Goal: Task Accomplishment & Management: Complete application form

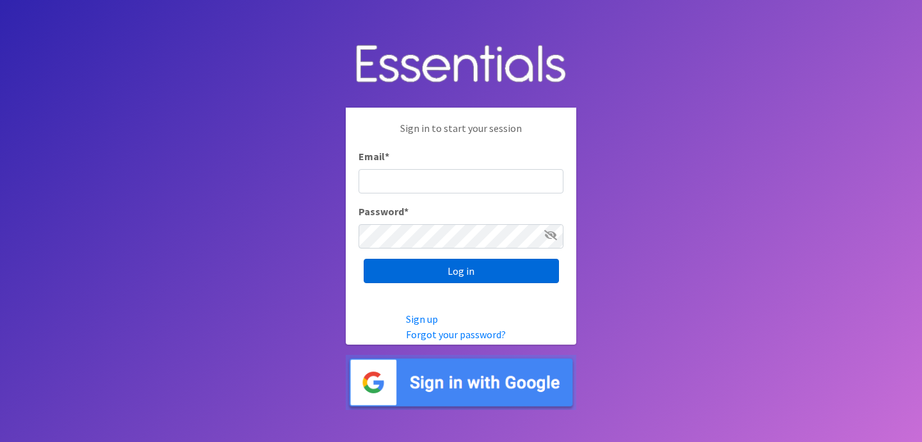
type input "[EMAIL_ADDRESS][DOMAIN_NAME]"
click at [421, 278] on input "Log in" at bounding box center [461, 271] width 195 height 24
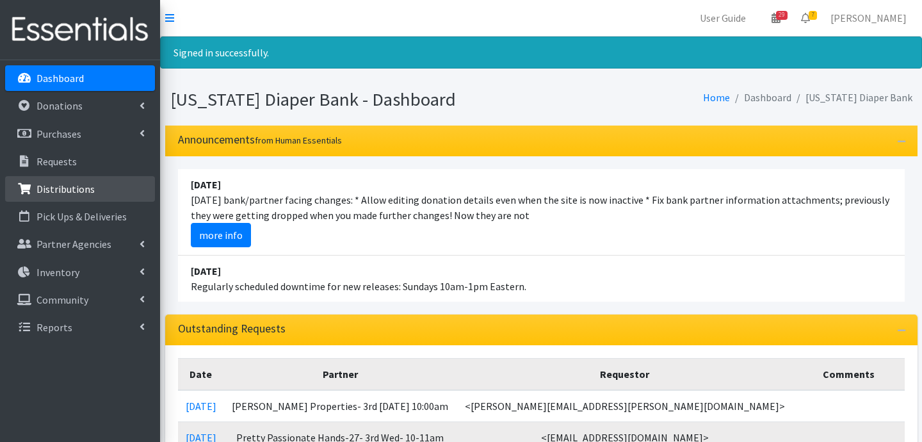
click at [67, 198] on link "Distributions" at bounding box center [80, 189] width 150 height 26
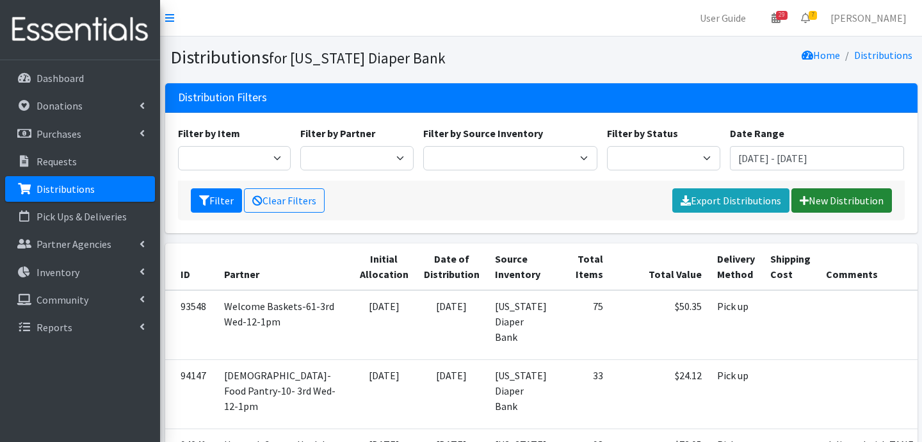
click at [832, 205] on link "New Distribution" at bounding box center [841, 200] width 100 height 24
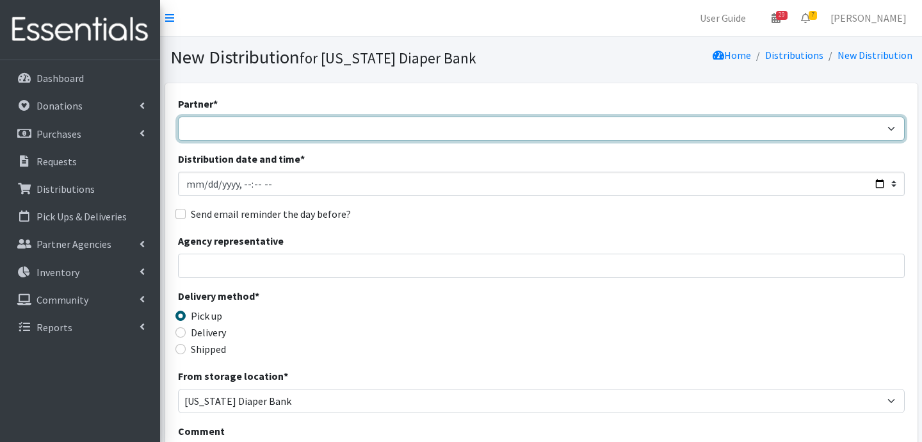
click at [246, 131] on select "ARC Boone and Hendricks County WIC Babies Basic Needs Northern Indiana Baby Ble…" at bounding box center [541, 129] width 727 height 24
select select "5004"
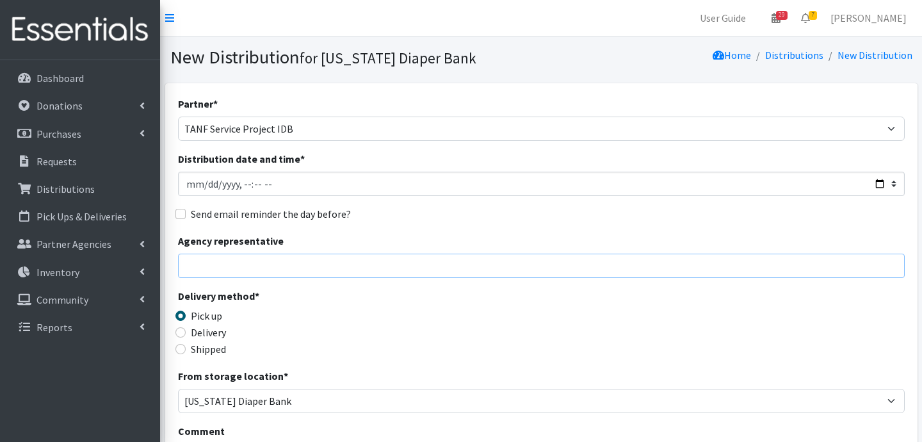
click at [242, 268] on input "Agency representative" at bounding box center [541, 265] width 727 height 24
type input "Jessica Taylor"
click at [177, 334] on input "Delivery" at bounding box center [180, 332] width 10 height 10
radio input "true"
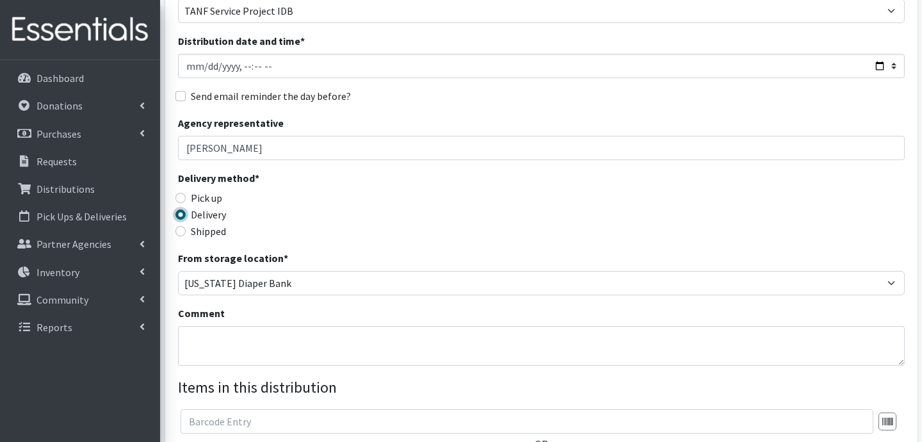
scroll to position [118, 0]
click at [249, 336] on textarea "Comment" at bounding box center [541, 345] width 727 height 40
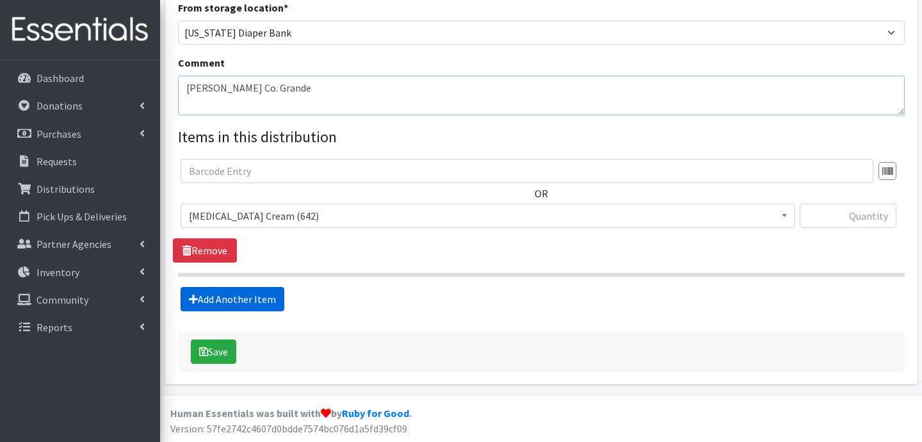
type textarea "Marion Co. Grande"
click at [245, 294] on link "Add Another Item" at bounding box center [233, 299] width 104 height 24
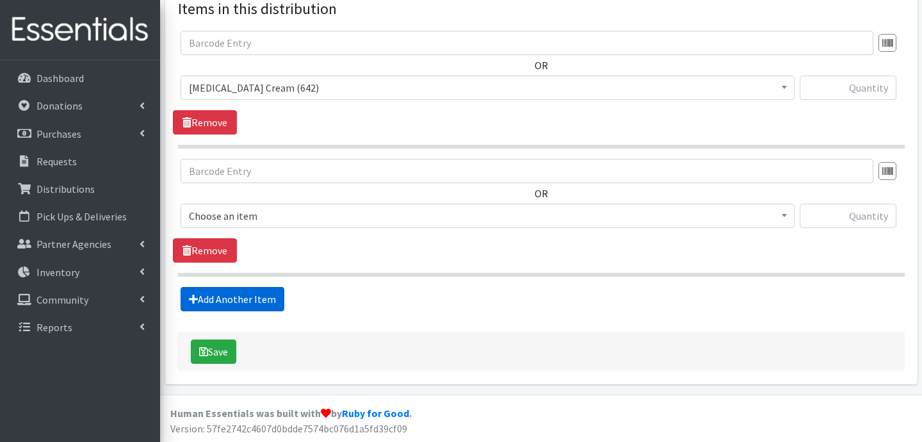
click at [236, 306] on link "Add Another Item" at bounding box center [233, 299] width 104 height 24
click at [245, 301] on link "Add Another Item" at bounding box center [233, 299] width 104 height 24
click at [237, 303] on link "Add Another Item" at bounding box center [233, 299] width 104 height 24
click at [255, 300] on link "Add Another Item" at bounding box center [233, 299] width 104 height 24
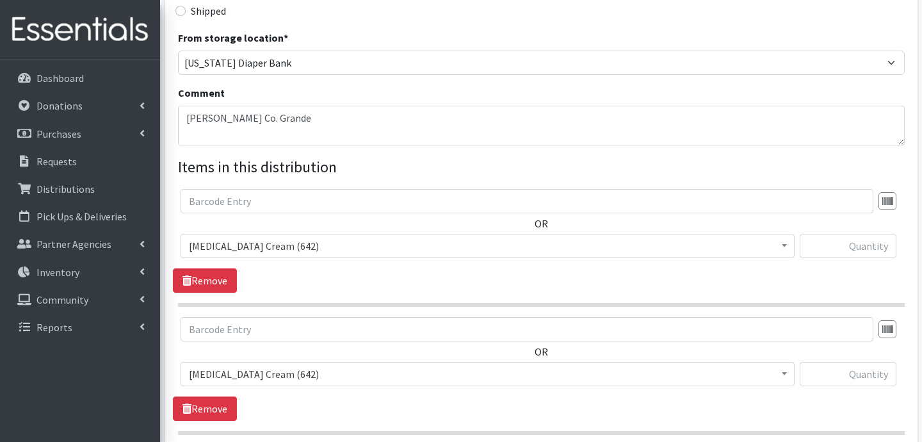
scroll to position [335, 0]
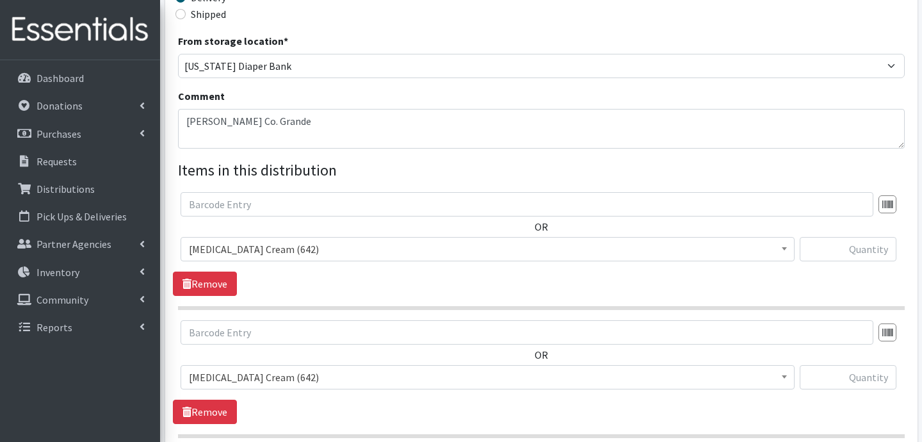
click at [240, 250] on span "Diaper Rash Cream (642)" at bounding box center [487, 249] width 597 height 18
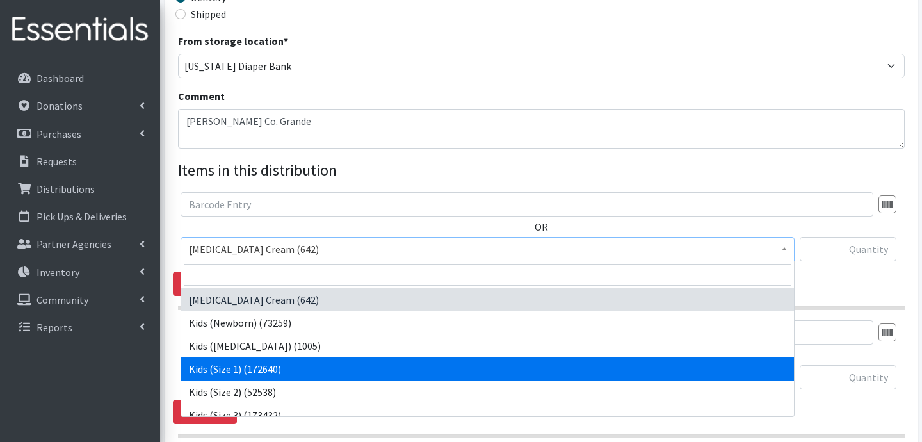
select select "3401"
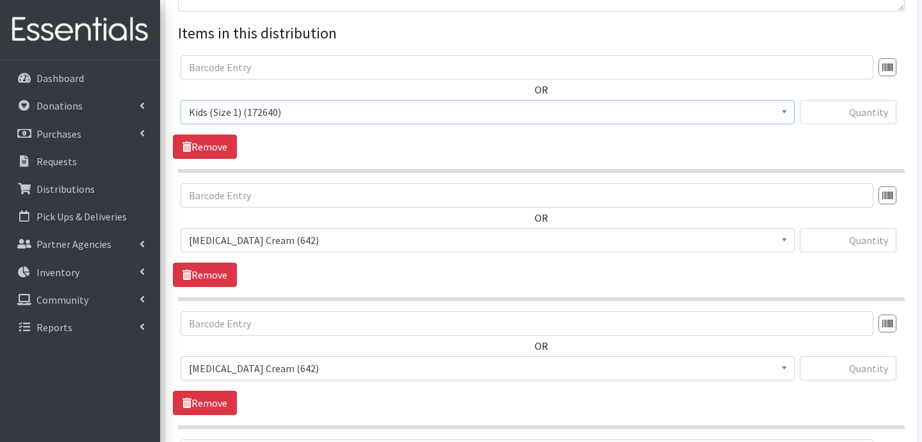
scroll to position [480, 0]
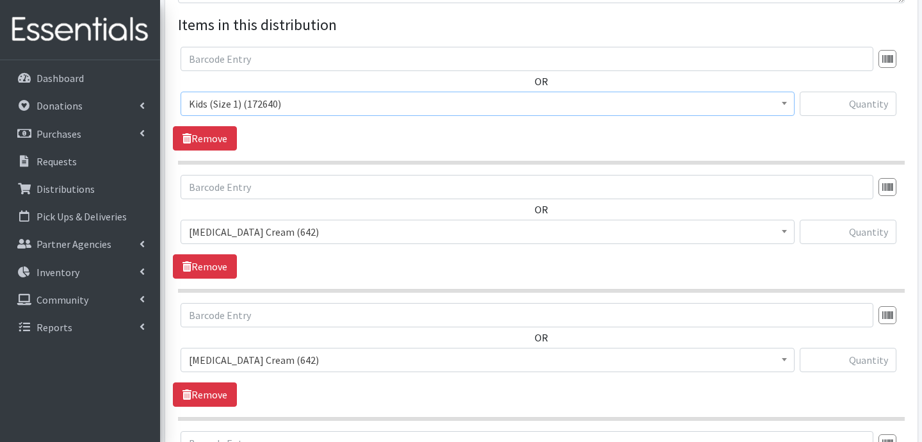
click at [284, 230] on span "Diaper Rash Cream (642)" at bounding box center [487, 232] width 597 height 18
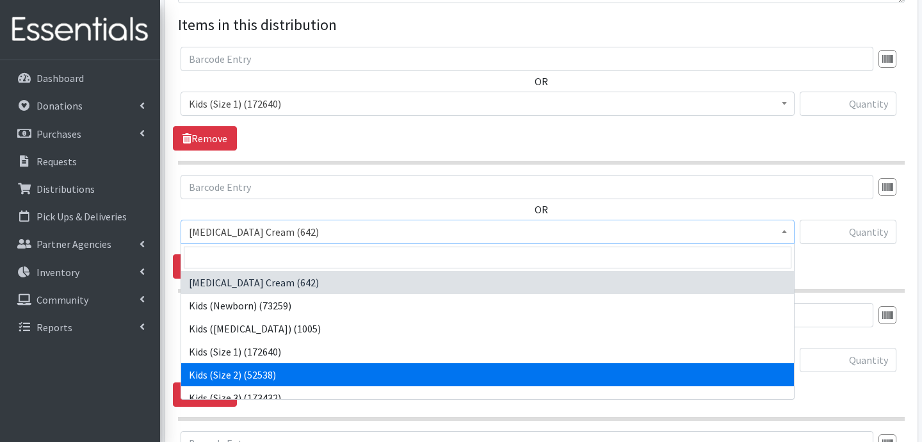
select select "3420"
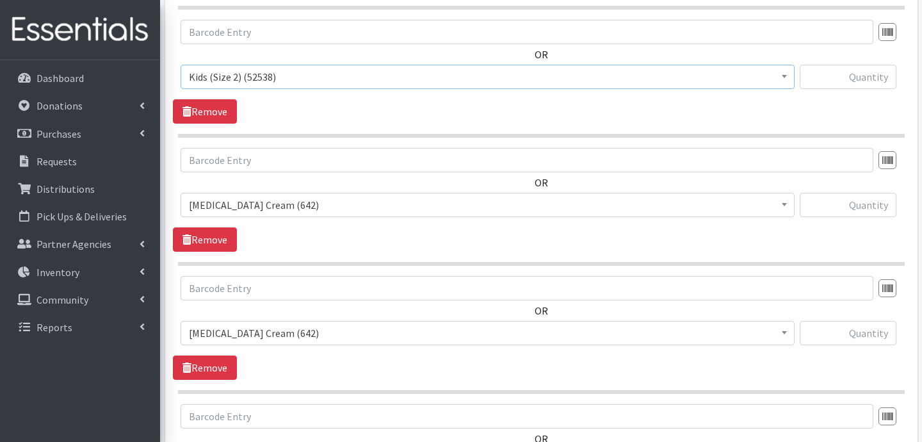
scroll to position [640, 0]
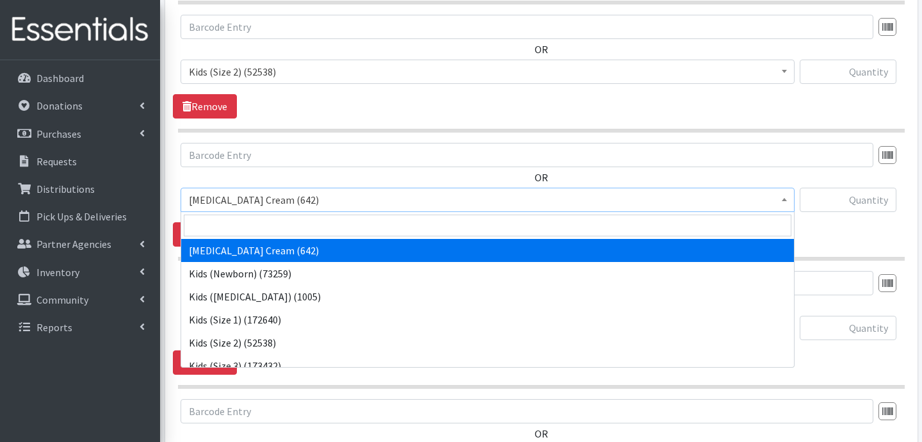
click at [309, 200] on span "Diaper Rash Cream (642)" at bounding box center [487, 200] width 597 height 18
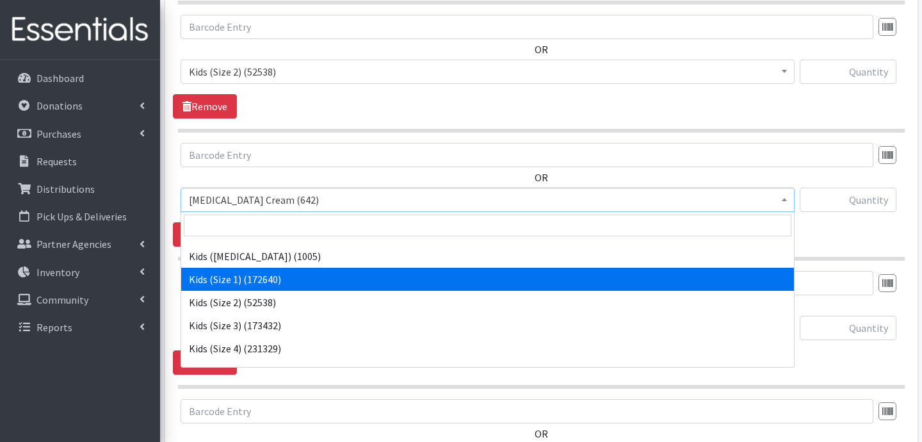
scroll to position [42, 0]
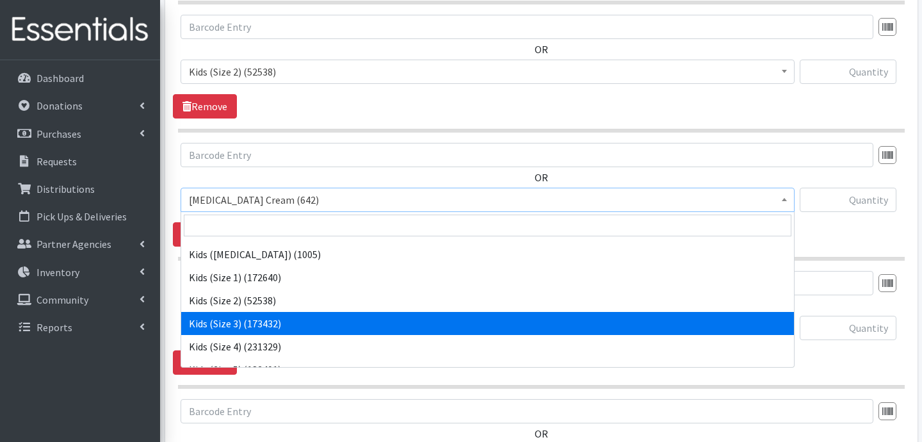
select select "3393"
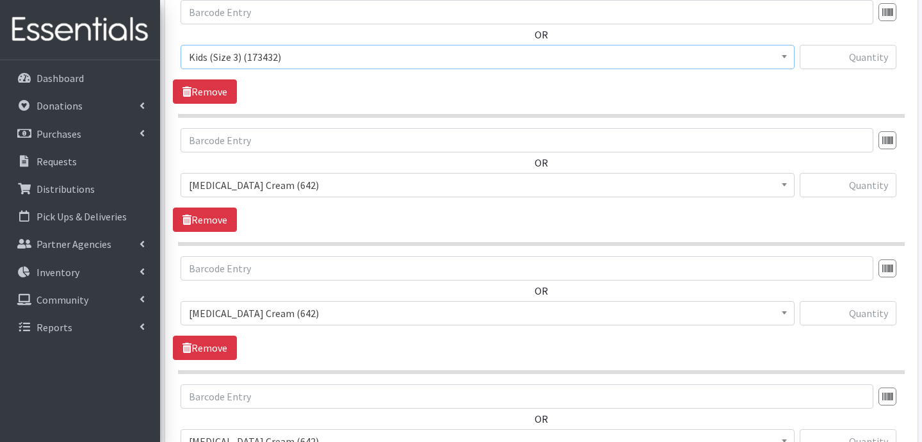
scroll to position [789, 0]
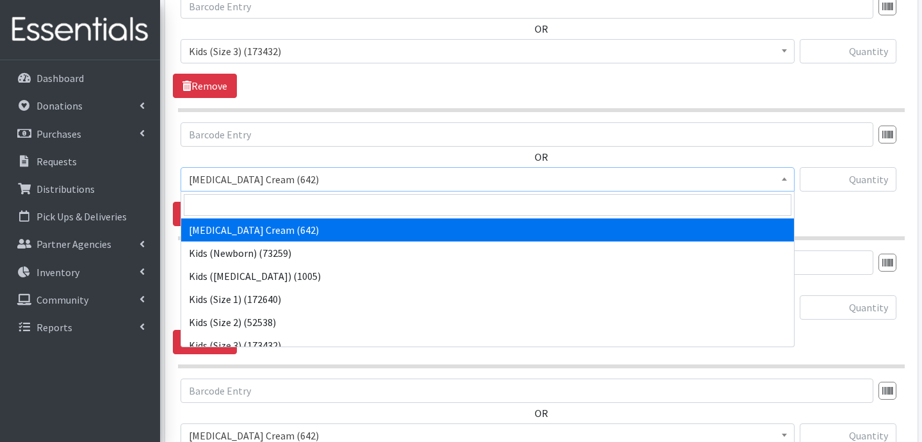
click at [268, 179] on span "Diaper Rash Cream (642)" at bounding box center [487, 179] width 597 height 18
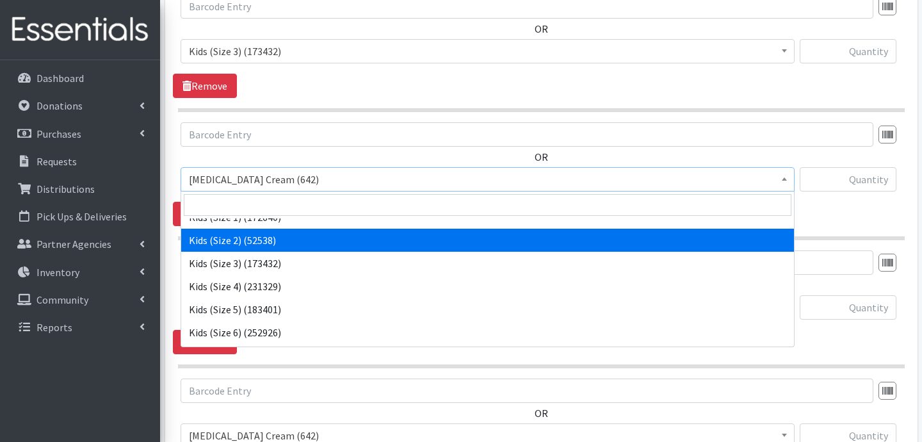
scroll to position [83, 0]
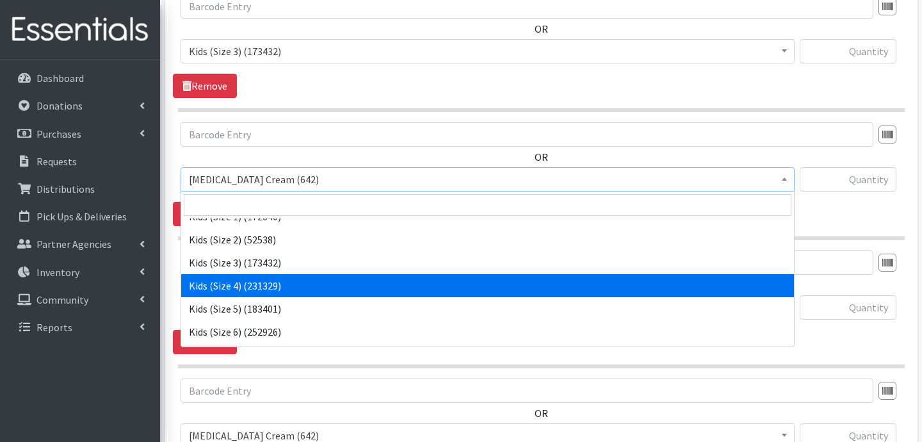
select select "3394"
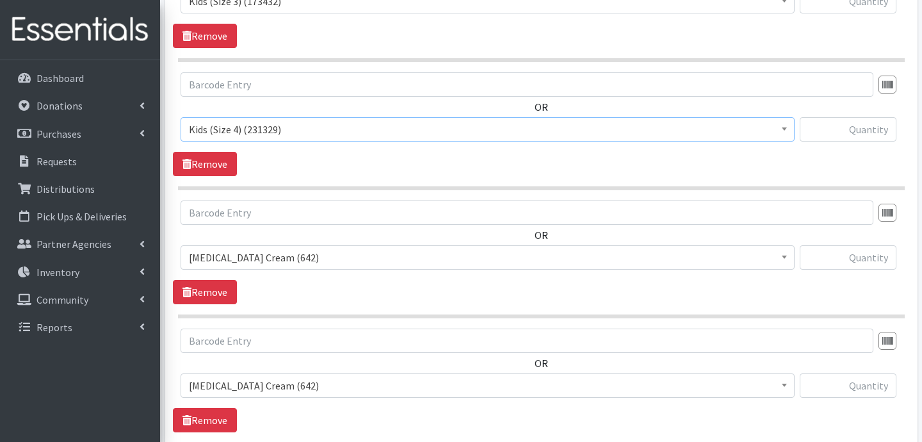
scroll to position [839, 0]
click at [301, 265] on span "Diaper Rash Cream (642)" at bounding box center [487, 257] width 597 height 18
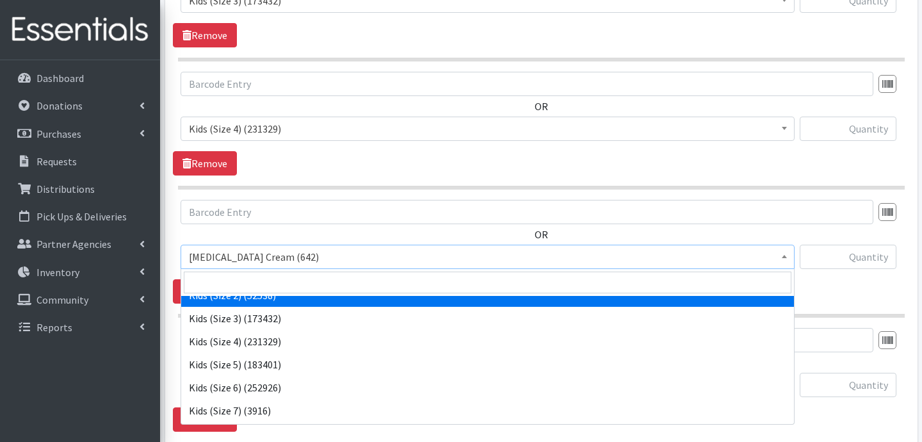
scroll to position [111, 0]
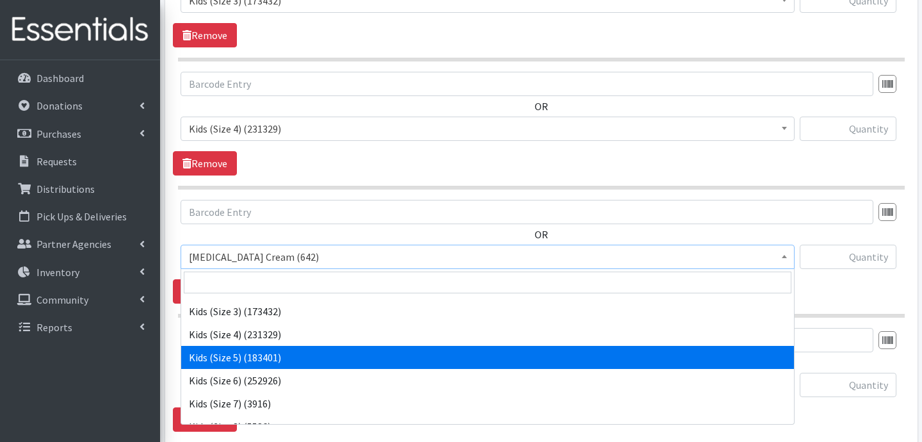
select select "3407"
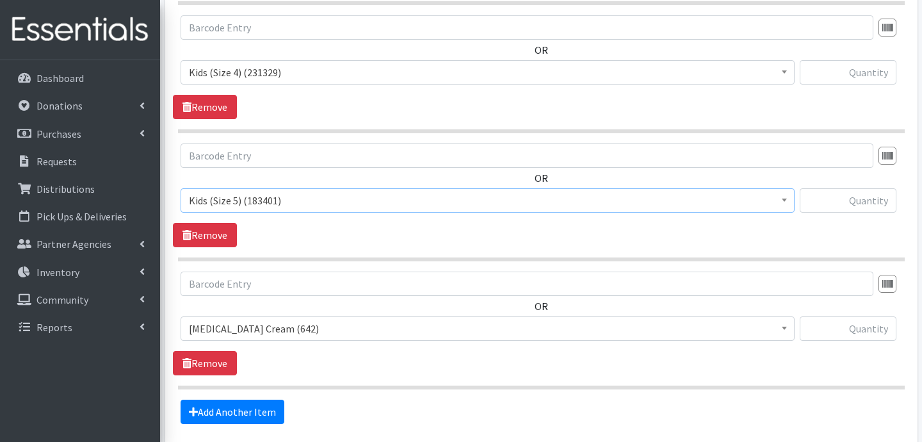
scroll to position [897, 0]
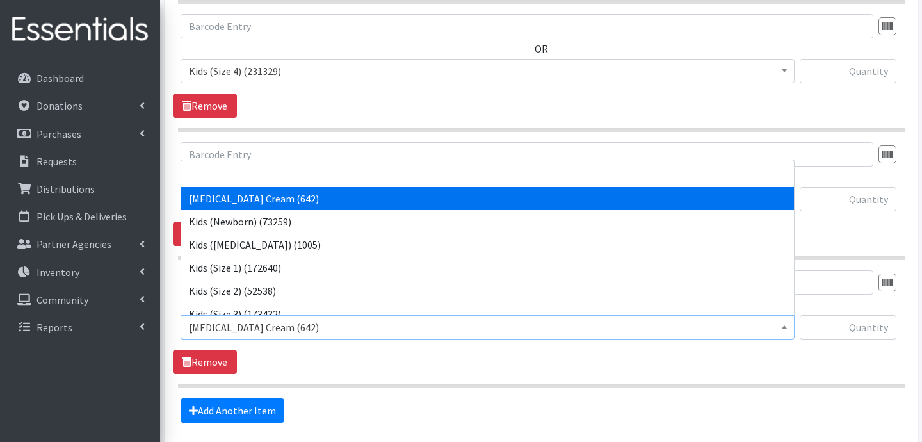
click at [309, 323] on span "Diaper Rash Cream (642)" at bounding box center [487, 327] width 597 height 18
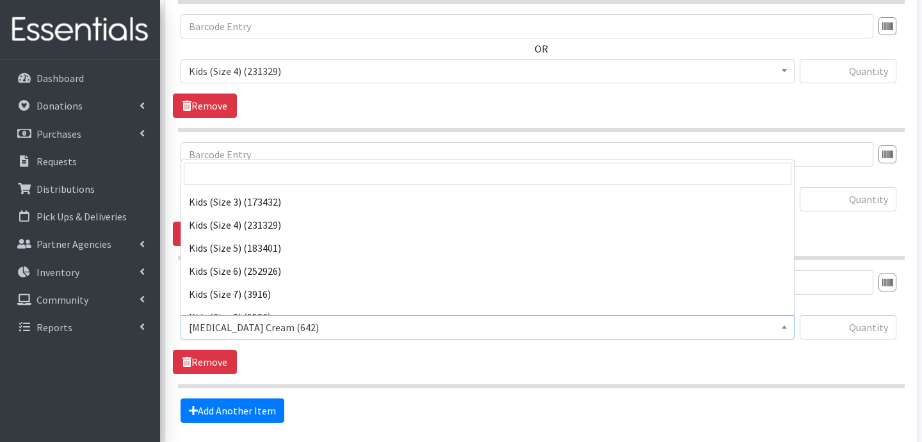
scroll to position [115, 0]
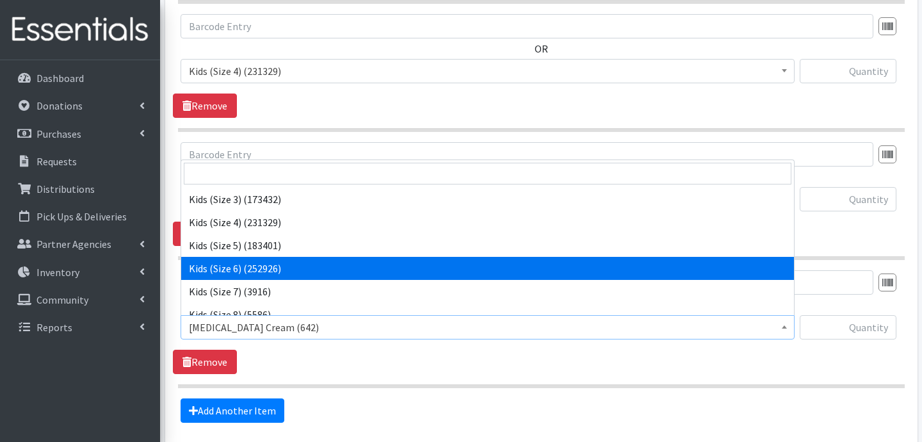
select select "3419"
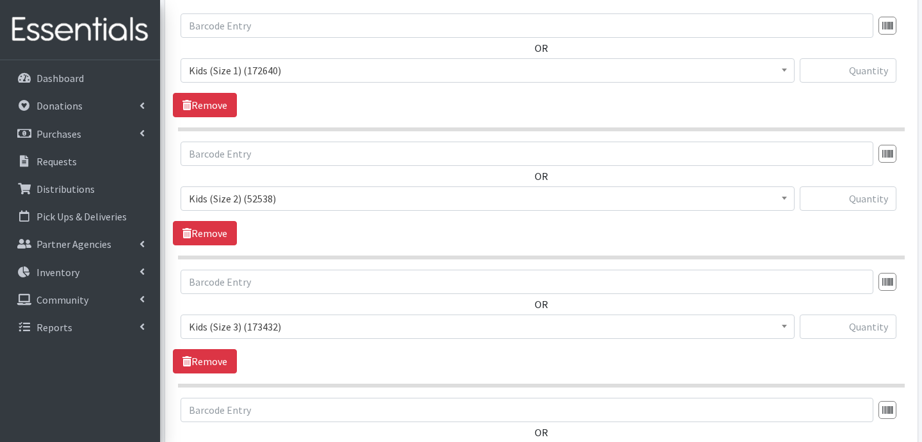
scroll to position [520, 0]
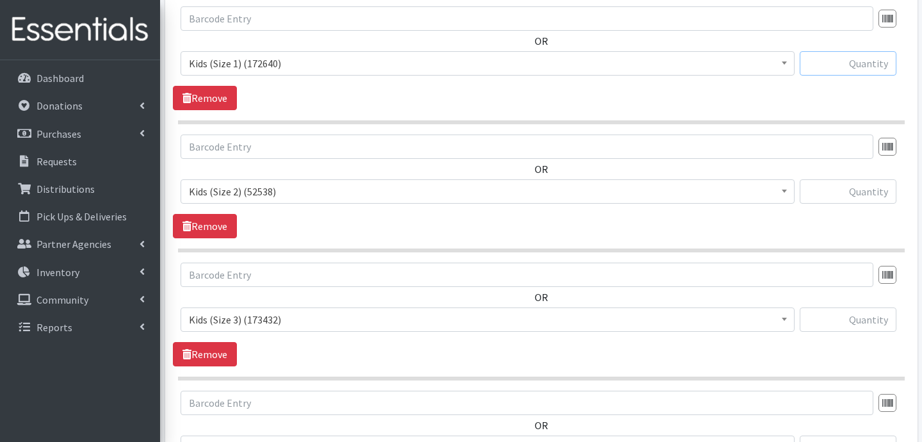
click at [846, 69] on input "text" at bounding box center [848, 63] width 97 height 24
type input "600"
click at [871, 194] on input "text" at bounding box center [848, 191] width 97 height 24
type input "200"
click at [834, 314] on input "text" at bounding box center [848, 319] width 97 height 24
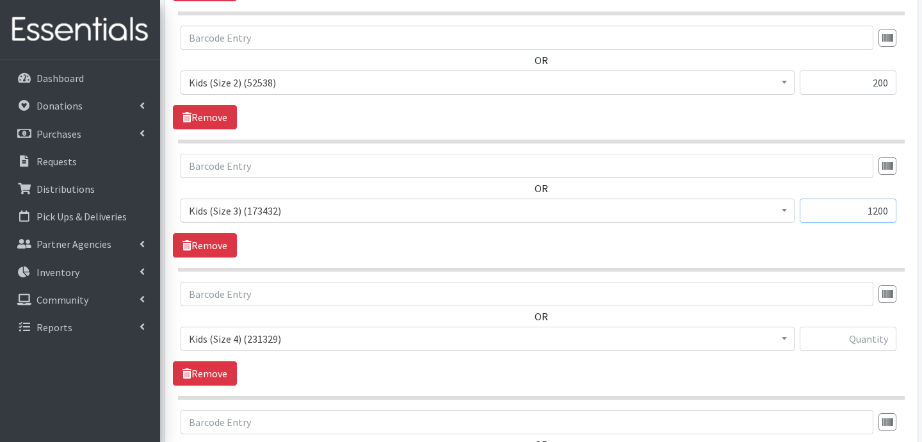
scroll to position [639, 0]
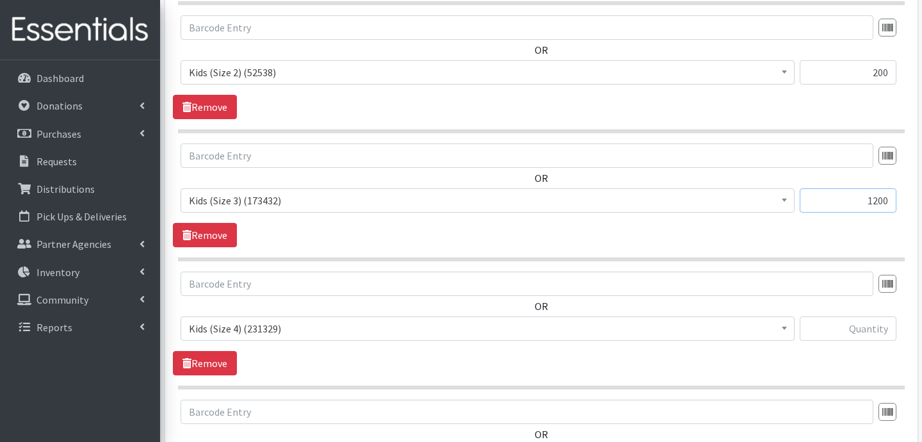
type input "1200"
click at [848, 330] on input "text" at bounding box center [848, 328] width 97 height 24
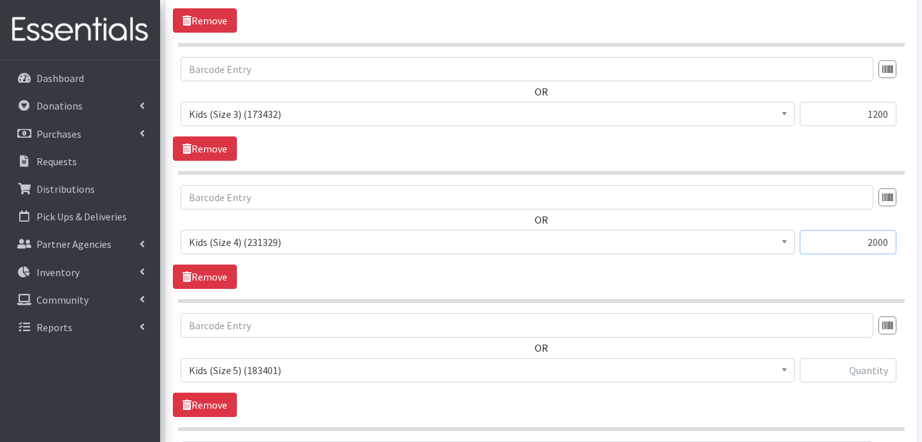
scroll to position [734, 0]
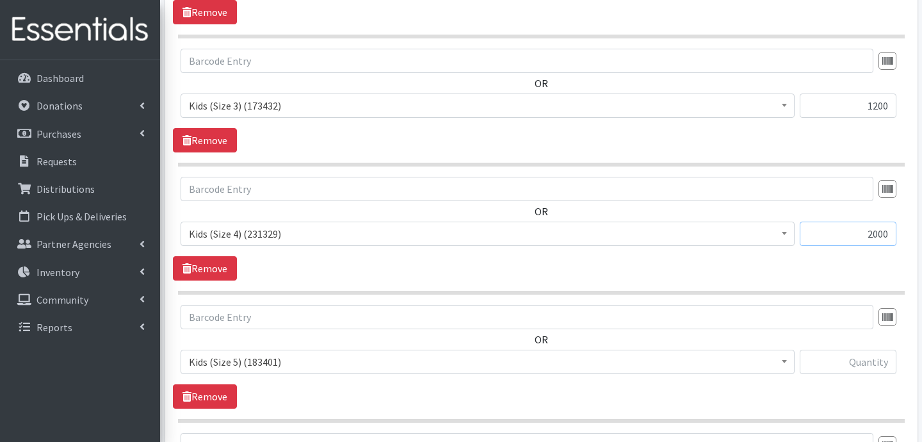
type input "2000"
click at [841, 367] on input "text" at bounding box center [848, 362] width 97 height 24
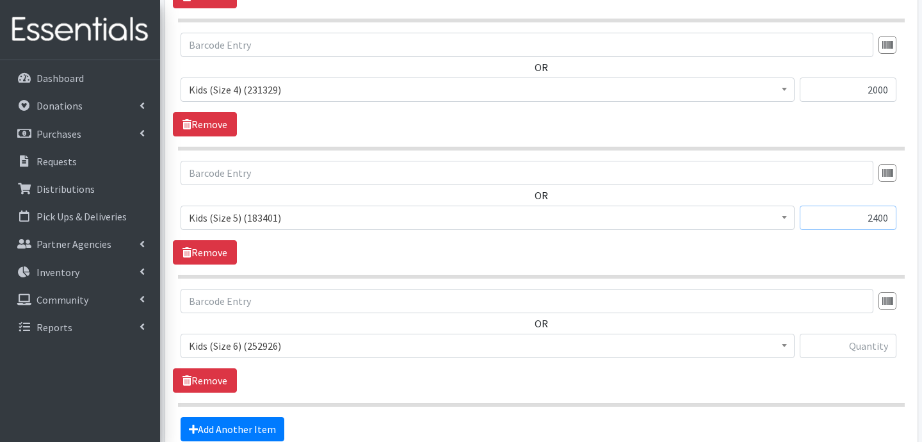
scroll to position [879, 0]
type input "2400"
click at [865, 355] on input "text" at bounding box center [848, 345] width 97 height 24
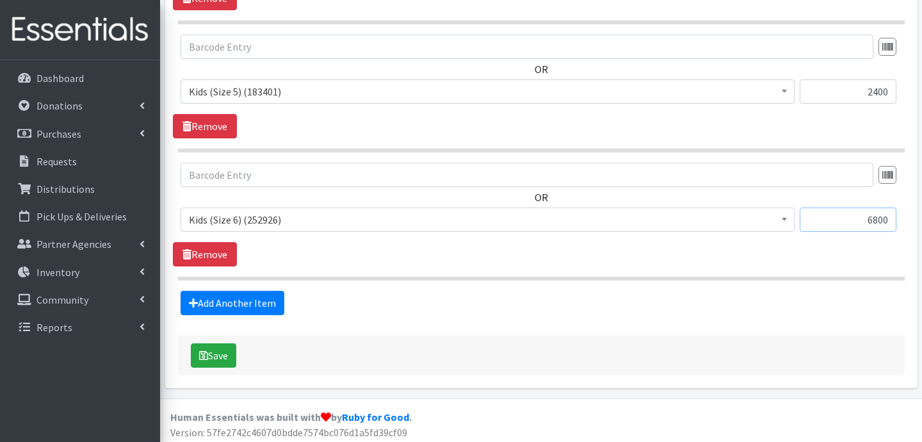
scroll to position [1008, 0]
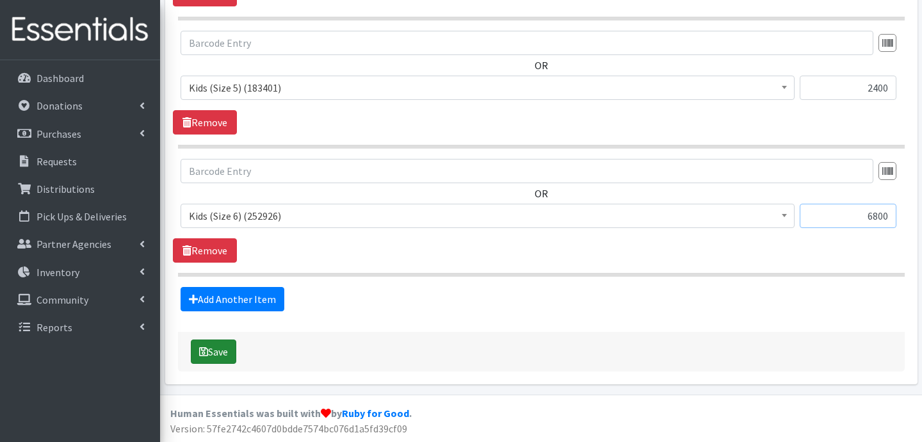
type input "6800"
click at [215, 352] on button "Save" at bounding box center [213, 351] width 45 height 24
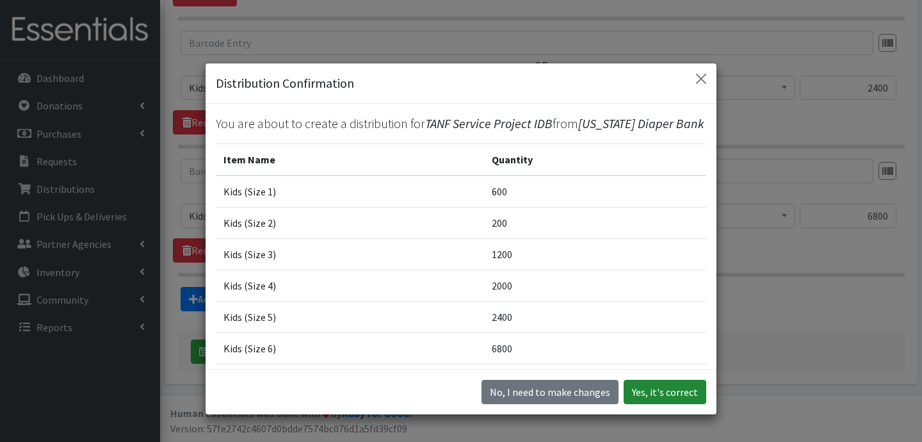
click at [652, 392] on button "Yes, it's correct" at bounding box center [664, 392] width 83 height 24
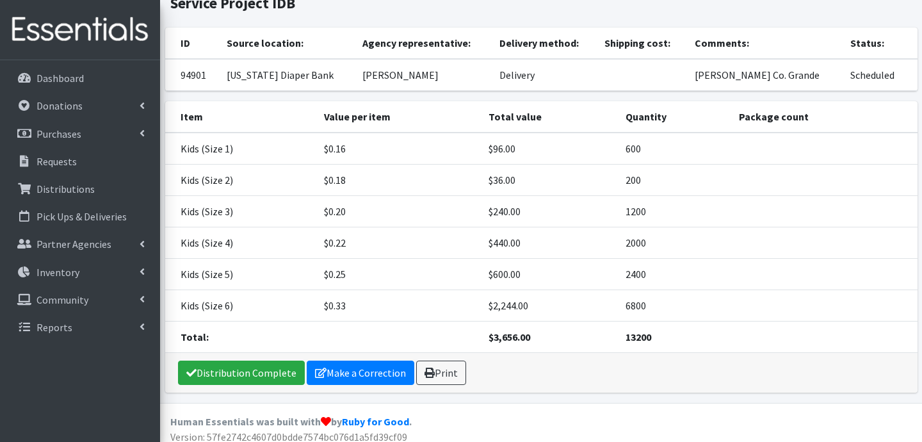
scroll to position [128, 0]
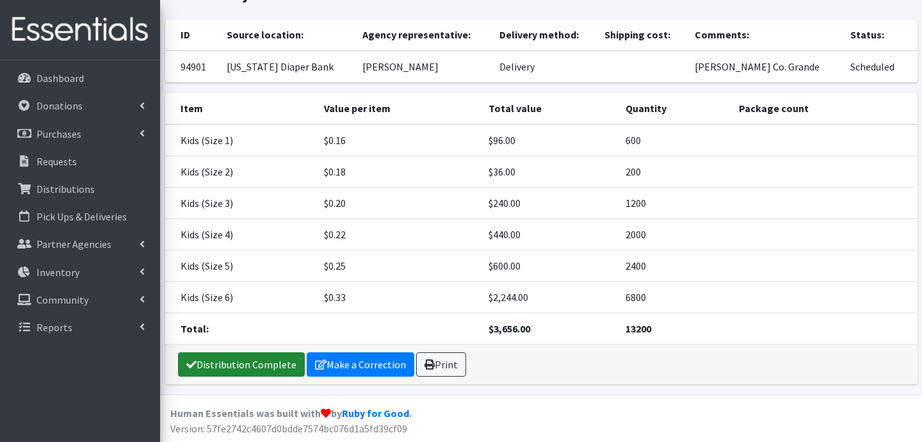
click at [271, 361] on link "Distribution Complete" at bounding box center [241, 364] width 127 height 24
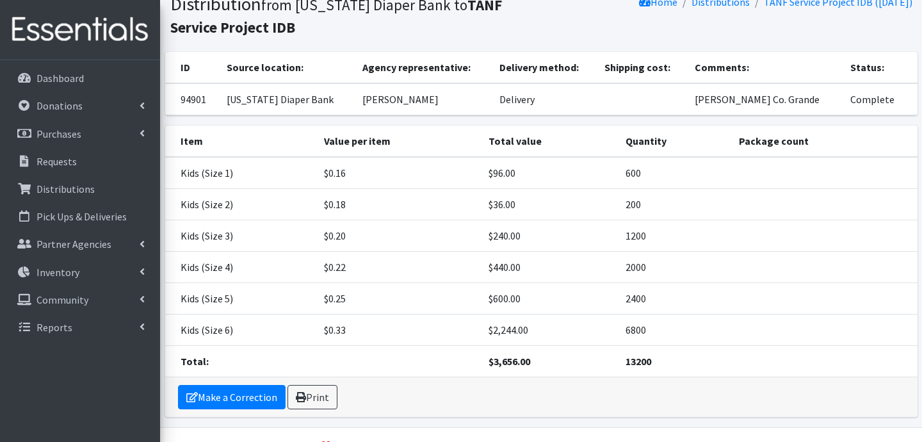
scroll to position [0, 0]
